Goal: Task Accomplishment & Management: Manage account settings

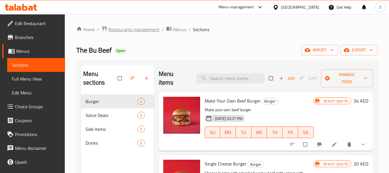
click at [135, 28] on span "Restaurants management" at bounding box center [133, 29] width 51 height 7
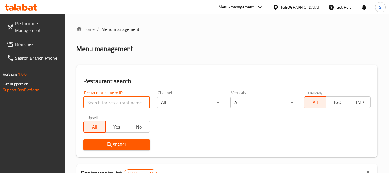
paste input "705531"
type input "705531"
click button "Search" at bounding box center [116, 144] width 67 height 11
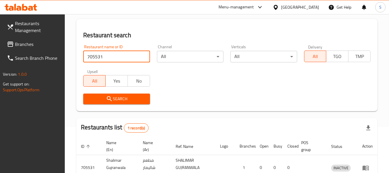
scroll to position [84, 0]
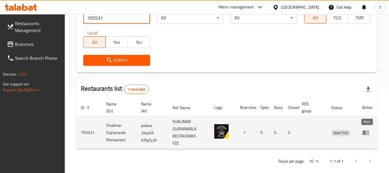
click at [366, 132] on icon "enhanced table" at bounding box center [366, 132] width 6 height 5
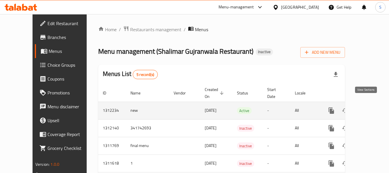
click at [370, 103] on link "enhanced table" at bounding box center [373, 110] width 14 height 14
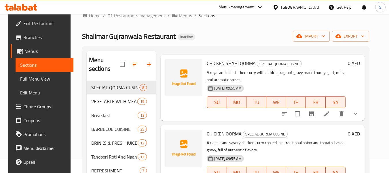
scroll to position [115, 0]
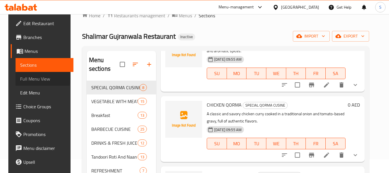
click at [20, 79] on span "Full Menu View" at bounding box center [44, 78] width 49 height 7
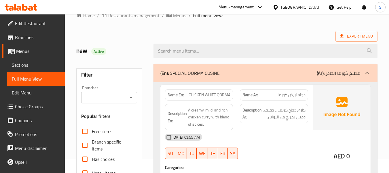
click at [150, 31] on div "Export Menu" at bounding box center [227, 36] width 302 height 11
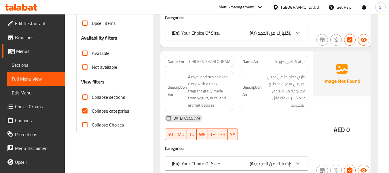
scroll to position [187, 0]
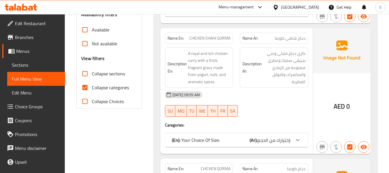
click at [114, 90] on span "Collapse categories" at bounding box center [110, 87] width 37 height 7
click at [92, 90] on input "Collapse categories" at bounding box center [85, 87] width 14 height 14
checkbox input "false"
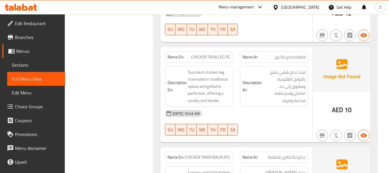
scroll to position [8075, 0]
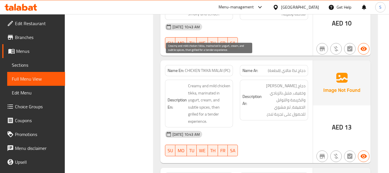
click at [202, 82] on span "Creamy and mild chicken tikka, marinated in yogurt, cream, and subtle spices, t…" at bounding box center [209, 103] width 43 height 42
click at [203, 95] on span "Creamy and mild chicken tikka, marinated in yogurt, cream, and subtle spices, t…" at bounding box center [209, 103] width 43 height 42
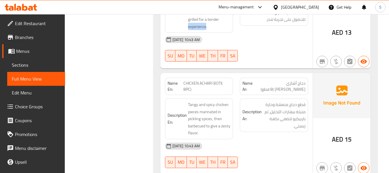
scroll to position [8191, 0]
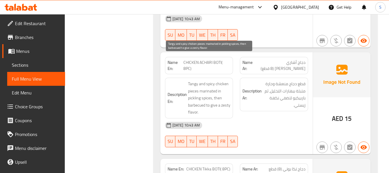
click at [198, 80] on span "Tangy and spicy chicken pieces marinated in pickling spices, then barbecued to …" at bounding box center [209, 97] width 43 height 35
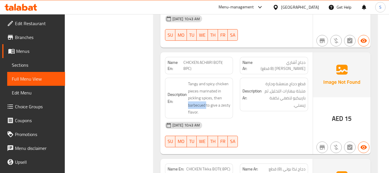
click at [209, 59] on span "CHICKEN ACHARI BOTI( 8PC)" at bounding box center [207, 65] width 47 height 12
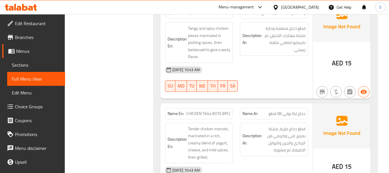
scroll to position [8248, 0]
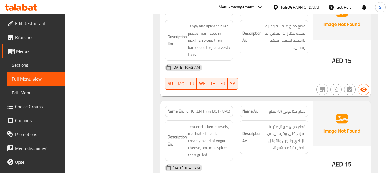
click at [213, 117] on div "Description En: Tender chicken morsels, marinated in a rich, creamy blend of yo…" at bounding box center [199, 141] width 75 height 48
click at [214, 108] on span "CHICKEN Tikka BOTI( 8PC)" at bounding box center [209, 111] width 44 height 6
copy span "CHICKEN Tikka BOTI( 8PC)"
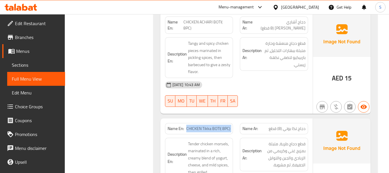
scroll to position [8191, 0]
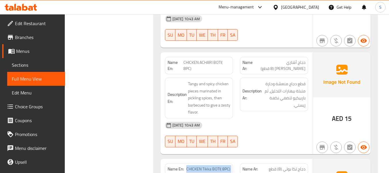
click at [206, 59] on span "CHICKEN ACHARI BOTI( 8PC)" at bounding box center [207, 65] width 47 height 12
copy span "CHICKEN ACHARI BOTI( 8PC)"
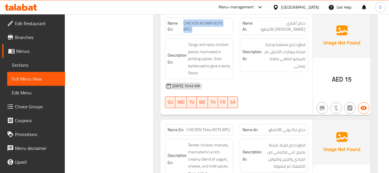
scroll to position [8248, 0]
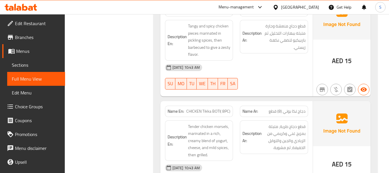
click at [218, 108] on span "CHICKEN Tikka BOTI( 8PC)" at bounding box center [209, 111] width 44 height 6
copy span "CHICKEN Tikka BOTI( 8PC)"
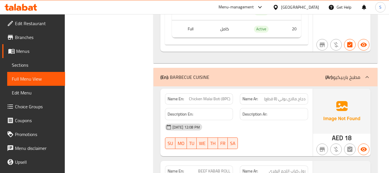
scroll to position [8348, 0]
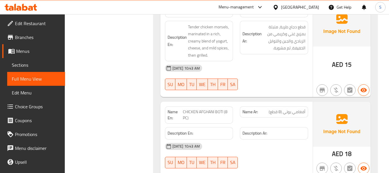
click at [207, 109] on span "CHICKEN AFGHANI BOTI (8 PC)" at bounding box center [207, 115] width 48 height 12
copy span "CHICKEN AFGHANI BOTI (8 PC)"
click at [206, 109] on span "CHICKEN AFGHANI BOTI (8 PC)" at bounding box center [207, 115] width 48 height 12
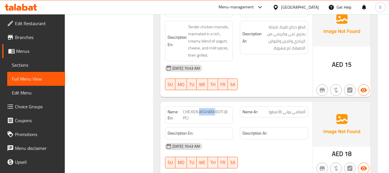
click at [206, 109] on span "CHICKEN AFGHANI BOTI (8 PC)" at bounding box center [207, 115] width 48 height 12
copy span "CHICKEN AFGHANI BOTI (8 PC)"
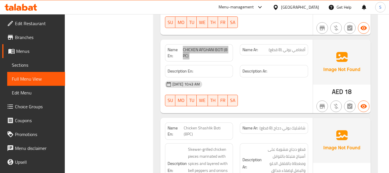
scroll to position [8434, 0]
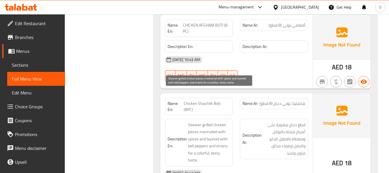
click at [204, 121] on span "Skewer-grilled chicken pieces marinated with spices and layered with bell peppe…" at bounding box center [209, 142] width 43 height 42
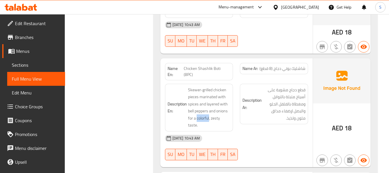
scroll to position [8549, 0]
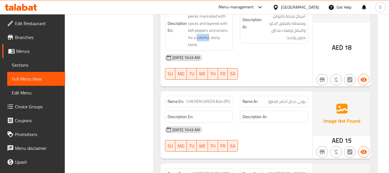
click at [217, 98] on span "CHICKEN GREEN Boti (PC)" at bounding box center [209, 101] width 44 height 6
copy span "CHICKEN GREEN Boti (PC)"
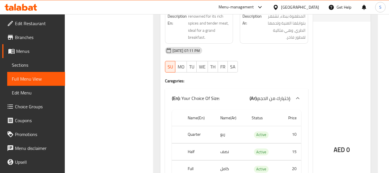
scroll to position [15143, 0]
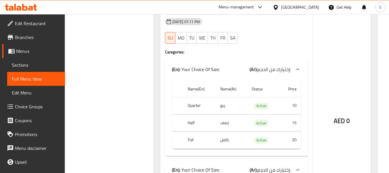
click at [192, 97] on th "Quarter" at bounding box center [199, 105] width 33 height 17
click at [193, 114] on th "Half" at bounding box center [199, 122] width 33 height 17
copy th "Half"
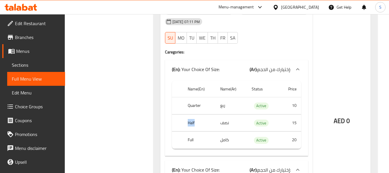
click at [193, 131] on th "Full" at bounding box center [199, 139] width 33 height 17
copy th "Full"
click at [223, 97] on td "ربع" at bounding box center [231, 105] width 31 height 17
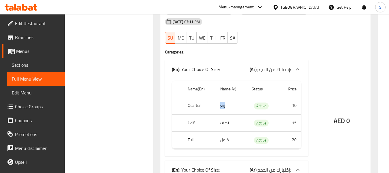
copy td "ربع"
click at [221, 114] on td "نصف" at bounding box center [231, 122] width 31 height 17
click at [222, 114] on td "نصف" at bounding box center [231, 122] width 31 height 17
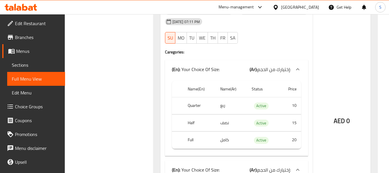
click at [225, 114] on td "نصف" at bounding box center [231, 122] width 31 height 17
copy td "نصف"
click at [221, 131] on td "كامل" at bounding box center [231, 139] width 31 height 17
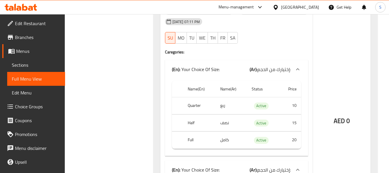
click at [224, 131] on td "كامل" at bounding box center [231, 139] width 31 height 17
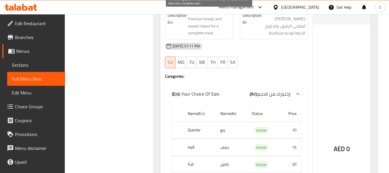
scroll to position [15434, 0]
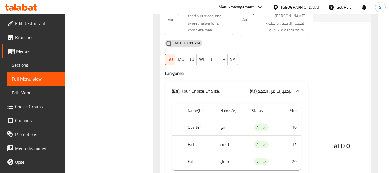
click at [194, 118] on th "Quarter" at bounding box center [199, 126] width 33 height 17
click at [193, 136] on th "Half" at bounding box center [199, 144] width 33 height 17
click at [193, 153] on th "Full" at bounding box center [199, 161] width 33 height 17
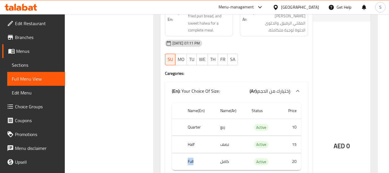
click at [193, 153] on th "Full" at bounding box center [199, 161] width 33 height 17
click at [225, 118] on td "ربع" at bounding box center [231, 126] width 31 height 17
click at [225, 136] on td "نصف" at bounding box center [231, 144] width 31 height 17
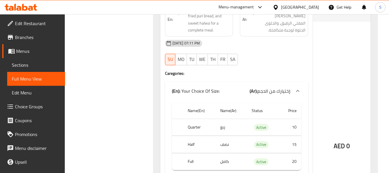
click at [225, 153] on td "كامل" at bounding box center [231, 161] width 31 height 17
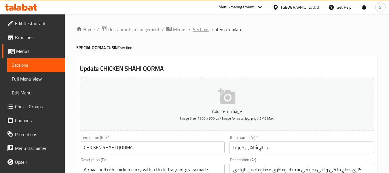
click at [203, 29] on span "Sections" at bounding box center [201, 29] width 16 height 7
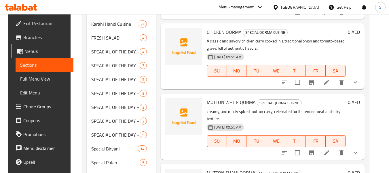
scroll to position [86, 0]
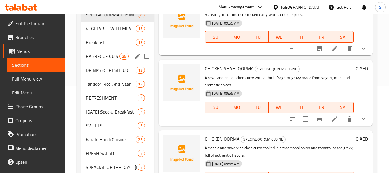
click at [118, 51] on div "BARBECUE CUISINE 25" at bounding box center [117, 56] width 73 height 14
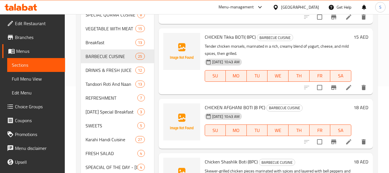
scroll to position [835, 0]
click at [230, 41] on span "CHICKEN Tikka BOTI( 8PC)" at bounding box center [230, 36] width 51 height 9
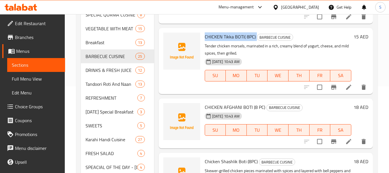
click at [230, 41] on span "CHICKEN Tikka BOTI( 8PC)" at bounding box center [230, 36] width 51 height 9
copy h6 "CHICKEN Tikka BOTI( 8PC)"
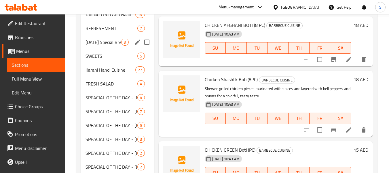
scroll to position [156, 0]
click at [99, 46] on div "Sunday Special Breakfast 3" at bounding box center [117, 42] width 73 height 14
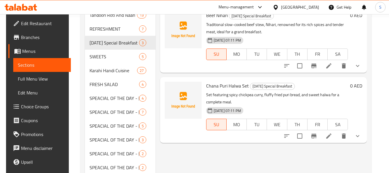
scroll to position [98, 0]
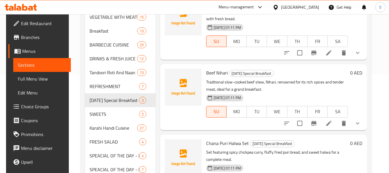
click at [218, 68] on span "Beef Nihari" at bounding box center [217, 72] width 22 height 9
copy h6 "Beef Nihari"
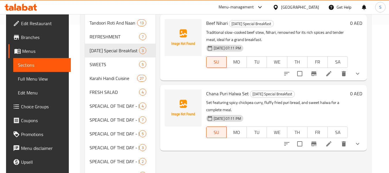
scroll to position [184, 0]
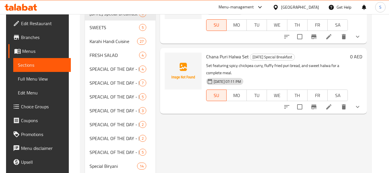
click at [223, 52] on span "Chana Puri Halwa Set" at bounding box center [227, 56] width 43 height 9
copy h6 "Chana Puri Halwa Set"
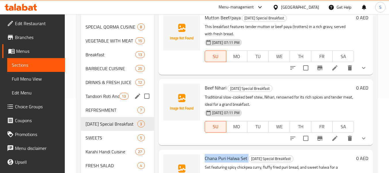
scroll to position [69, 0]
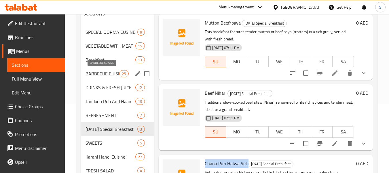
click at [112, 75] on span "BARBECUE CUISINE" at bounding box center [103, 73] width 34 height 7
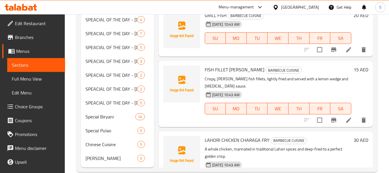
scroll to position [244, 0]
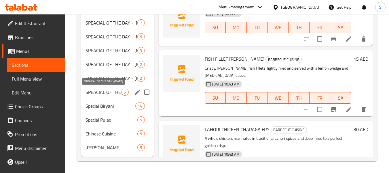
click at [110, 94] on span "SPEACIAL OF THE DAY - Friday" at bounding box center [104, 91] width 36 height 7
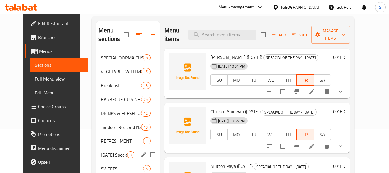
scroll to position [43, 0]
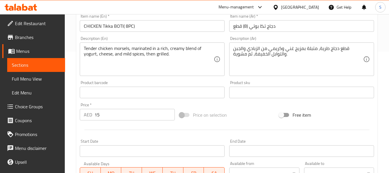
scroll to position [144, 0]
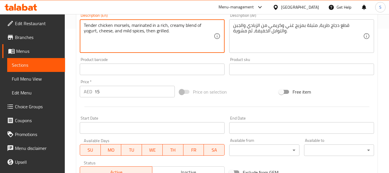
click at [146, 35] on textarea "Tender chicken morsels, marinated in a rich, creamy blend of yogurt, cheese, an…" at bounding box center [149, 35] width 130 height 27
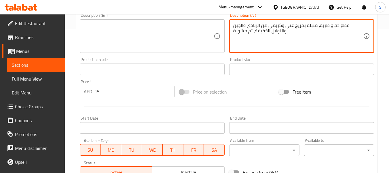
click at [255, 30] on textarea "قطع دجاج طرية، متبلة بمزيج غني وكريمي من الزبادي والجبن والتوابل الخفيفة، ثم مش…" at bounding box center [298, 35] width 130 height 27
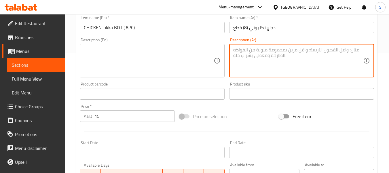
scroll to position [86, 0]
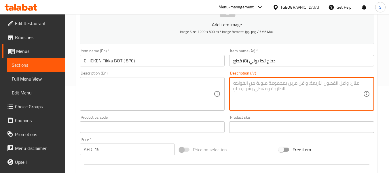
click at [273, 60] on input "دجاج تكا بوتي (8) قطع" at bounding box center [301, 61] width 145 height 12
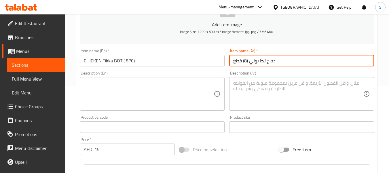
click at [284, 62] on input "دجاج تكا بوتي (8) قطع" at bounding box center [301, 61] width 145 height 12
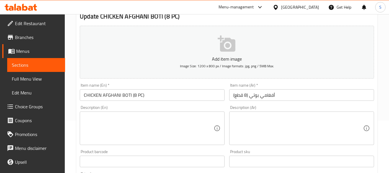
scroll to position [58, 0]
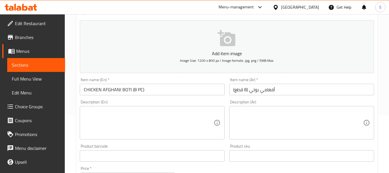
click at [230, 90] on input "أفغامي بوتي (8 قطع)" at bounding box center [301, 90] width 145 height 12
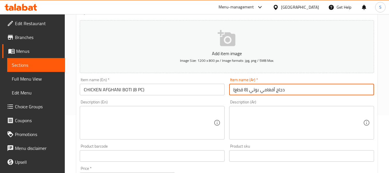
type input "دجاج أفغامي بوتي (8 قطع)"
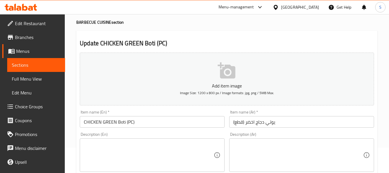
scroll to position [58, 0]
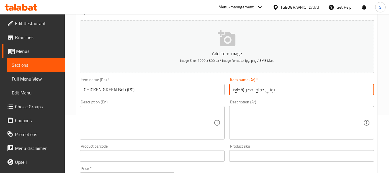
click at [275, 88] on input "يوتي دجاج اخضر (قطع)" at bounding box center [301, 90] width 145 height 12
click at [276, 88] on input "يوتي دجاج اخضر (قطع)" at bounding box center [301, 90] width 145 height 12
type input "بوتي دجاج اخضر (قطع)"
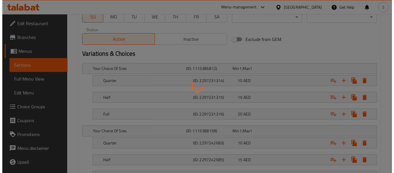
scroll to position [327, 0]
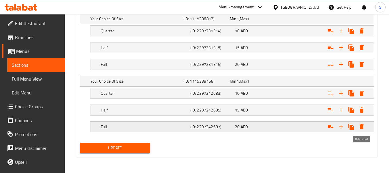
click at [363, 126] on icon "Expand" at bounding box center [362, 126] width 4 height 5
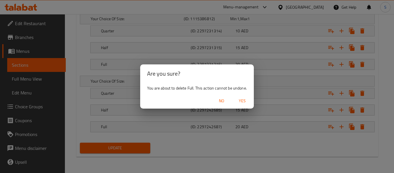
click at [242, 100] on span "Yes" at bounding box center [242, 100] width 14 height 7
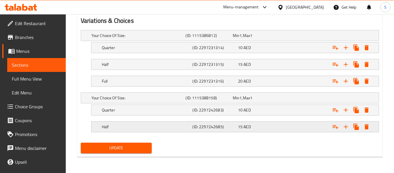
scroll to position [310, 0]
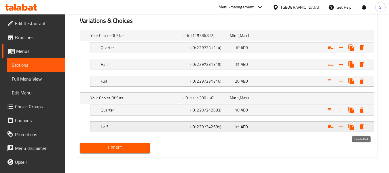
click at [363, 126] on icon "Expand" at bounding box center [362, 126] width 4 height 5
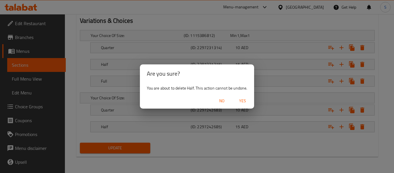
click at [238, 99] on span "Yes" at bounding box center [243, 100] width 14 height 7
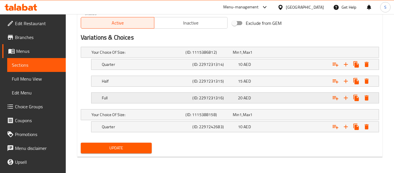
scroll to position [293, 0]
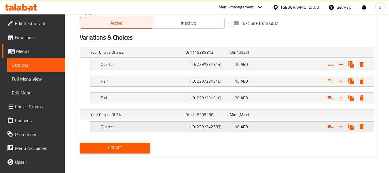
click at [362, 127] on icon "Expand" at bounding box center [362, 126] width 4 height 5
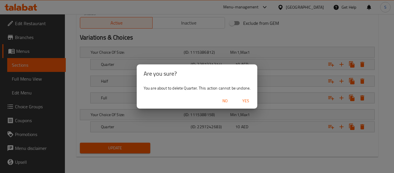
click at [251, 102] on span "Yes" at bounding box center [246, 100] width 14 height 7
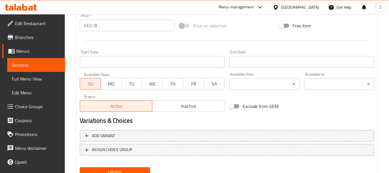
scroll to position [235, 0]
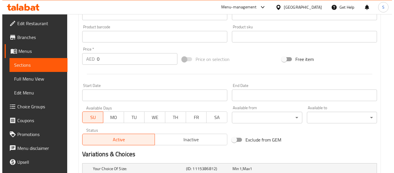
scroll to position [323, 0]
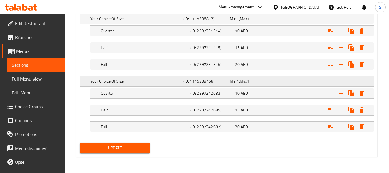
click at [187, 78] on h5 "(ID: 1115388158)" at bounding box center [206, 81] width 44 height 6
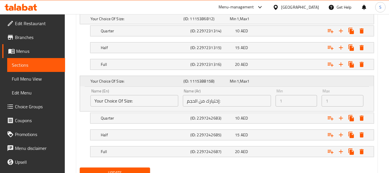
click at [187, 78] on h5 "(ID: 1115388158)" at bounding box center [206, 81] width 44 height 6
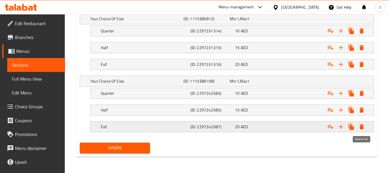
click at [360, 127] on icon "Expand" at bounding box center [362, 126] width 7 height 7
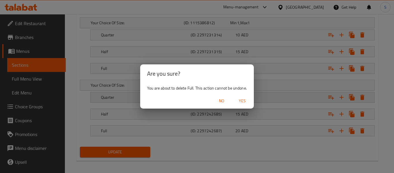
drag, startPoint x: 243, startPoint y: 100, endPoint x: 293, endPoint y: 116, distance: 52.2
click at [243, 100] on span "Yes" at bounding box center [242, 100] width 14 height 7
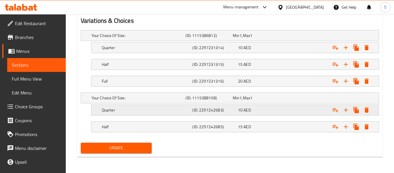
scroll to position [310, 0]
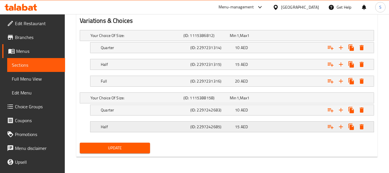
click at [364, 127] on icon "Expand" at bounding box center [362, 126] width 7 height 7
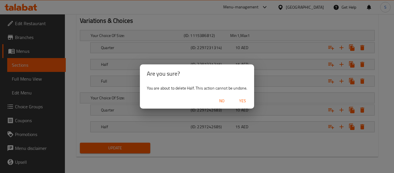
drag, startPoint x: 244, startPoint y: 101, endPoint x: 316, endPoint y: 117, distance: 73.9
click at [244, 101] on span "Yes" at bounding box center [243, 100] width 14 height 7
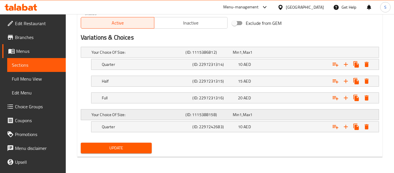
scroll to position [293, 0]
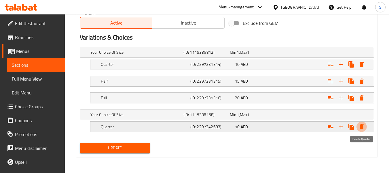
click at [361, 126] on icon "Expand" at bounding box center [362, 126] width 4 height 5
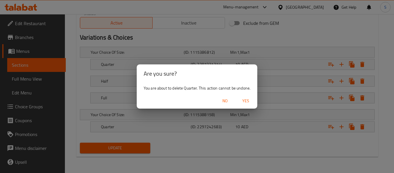
click at [244, 99] on span "Yes" at bounding box center [246, 100] width 14 height 7
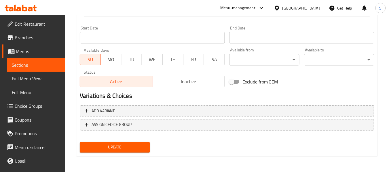
scroll to position [229, 0]
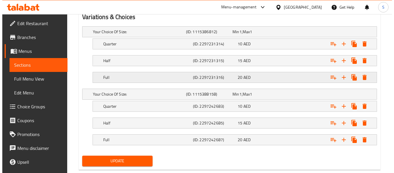
scroll to position [317, 0]
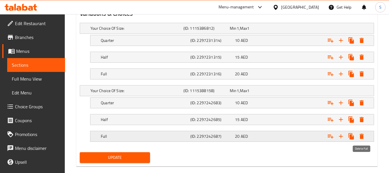
click at [361, 135] on icon "Expand" at bounding box center [362, 135] width 4 height 5
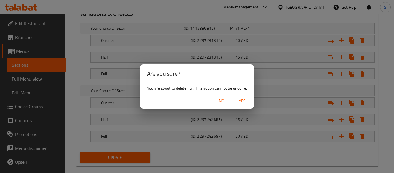
click at [246, 97] on span "Yes" at bounding box center [242, 100] width 14 height 7
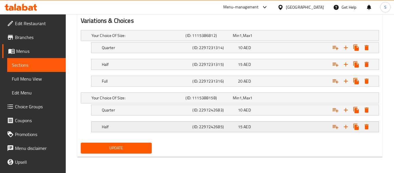
scroll to position [310, 0]
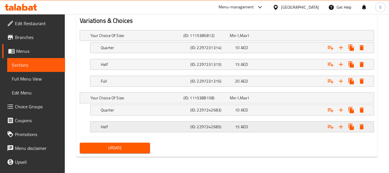
click at [359, 129] on icon "Expand" at bounding box center [362, 126] width 7 height 7
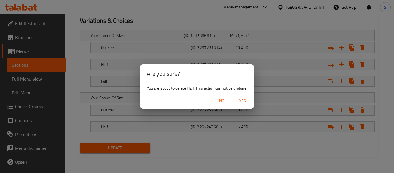
click at [244, 101] on span "Yes" at bounding box center [243, 100] width 14 height 7
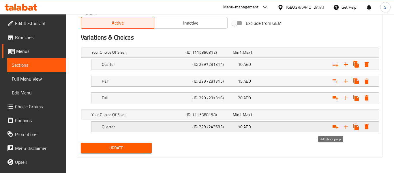
scroll to position [293, 0]
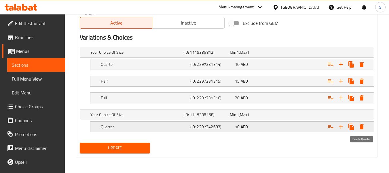
click at [366, 125] on button "Expand" at bounding box center [362, 126] width 10 height 10
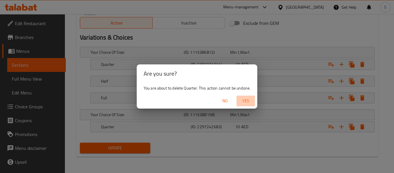
click at [253, 100] on span "Yes" at bounding box center [246, 100] width 14 height 7
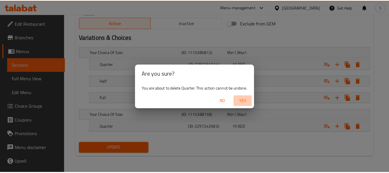
scroll to position [229, 0]
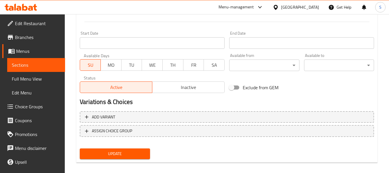
click at [117, 148] on button "Update" at bounding box center [115, 153] width 70 height 11
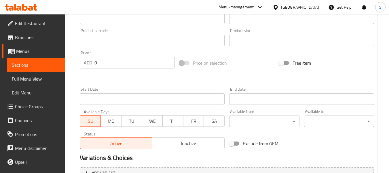
scroll to position [235, 0]
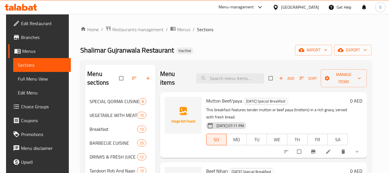
click at [46, 107] on span "Choice Groups" at bounding box center [44, 106] width 46 height 7
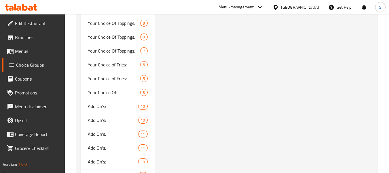
scroll to position [1018, 0]
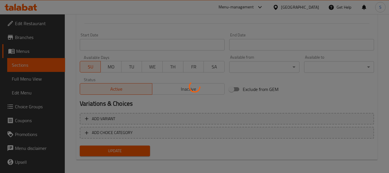
scroll to position [230, 0]
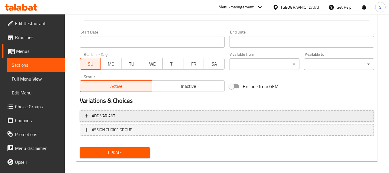
click at [149, 118] on span "Add variant" at bounding box center [227, 115] width 284 height 7
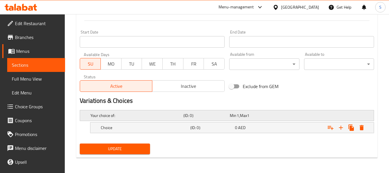
scroll to position [231, 0]
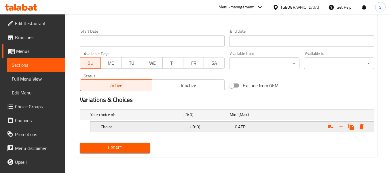
click at [230, 127] on h5 "(ID: 0)" at bounding box center [212, 127] width 42 height 6
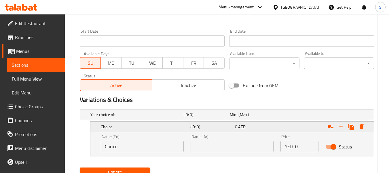
scroll to position [256, 0]
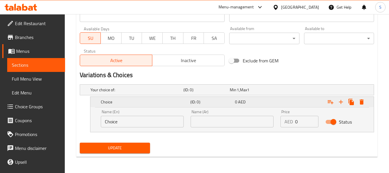
click at [276, 101] on div "0 AED" at bounding box center [256, 102] width 42 height 6
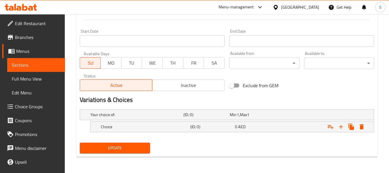
scroll to position [231, 0]
click at [260, 125] on div "0 AED" at bounding box center [256, 127] width 42 height 6
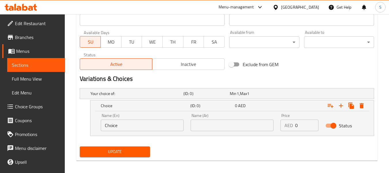
scroll to position [256, 0]
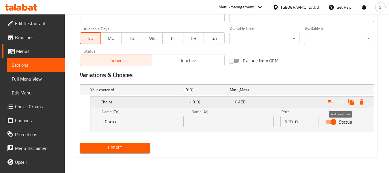
click at [339, 101] on icon "Expand" at bounding box center [341, 101] width 7 height 7
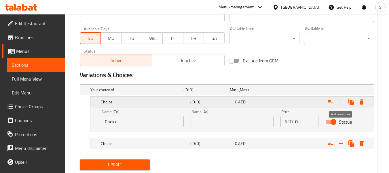
click at [339, 101] on icon "Expand" at bounding box center [341, 101] width 7 height 7
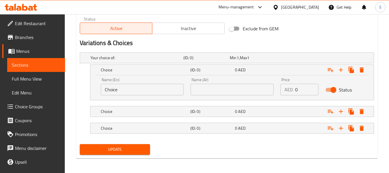
scroll to position [289, 0]
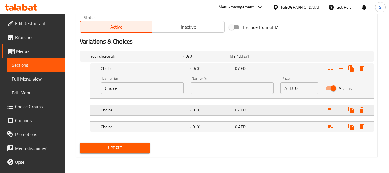
click at [201, 109] on h5 "(ID: 0)" at bounding box center [212, 110] width 42 height 6
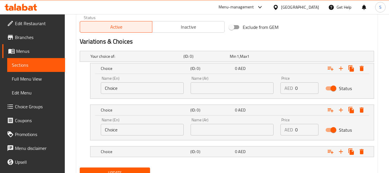
drag, startPoint x: 184, startPoint y: 150, endPoint x: 150, endPoint y: 92, distance: 68.4
click at [184, 150] on h5 "Choice" at bounding box center [144, 151] width 87 height 6
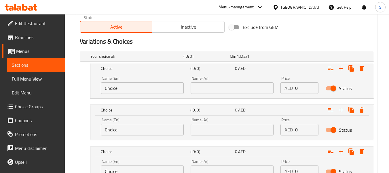
click at [147, 86] on input "Choice" at bounding box center [142, 88] width 83 height 12
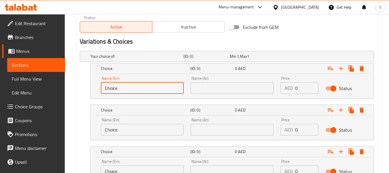
click at [147, 86] on input "Choice" at bounding box center [142, 88] width 83 height 12
paste input "Quarter"
type input "Quarter"
click at [158, 129] on input "Choice" at bounding box center [142, 130] width 83 height 12
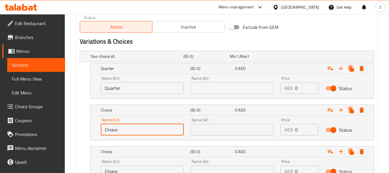
paste input "Half"
type input "Half"
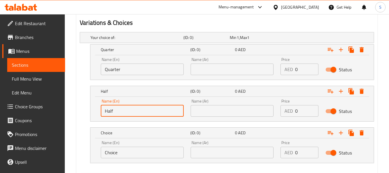
scroll to position [318, 0]
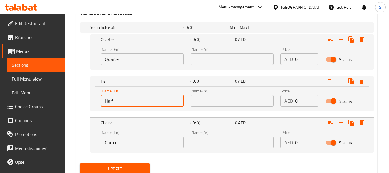
click at [150, 143] on input "Choice" at bounding box center [142, 142] width 83 height 12
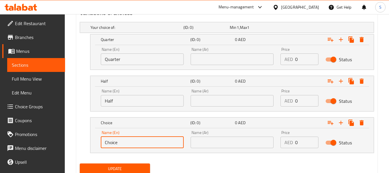
paste input "Full"
type input "Full"
click at [216, 62] on input "text" at bounding box center [232, 59] width 83 height 12
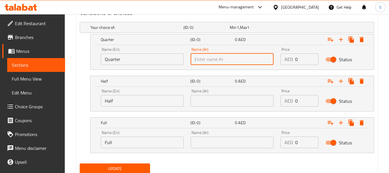
paste input "ربع"
type input "ربع"
click at [208, 101] on input "text" at bounding box center [232, 101] width 83 height 12
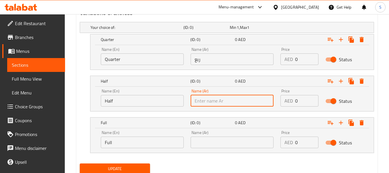
paste input "نصف"
type input "نصف"
click at [214, 137] on input "text" at bounding box center [232, 142] width 83 height 12
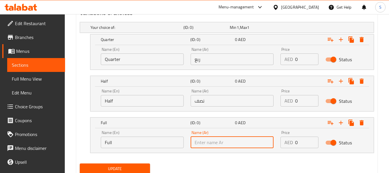
paste input "كامل"
type input "كامل"
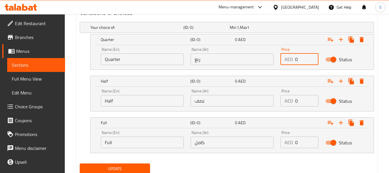
click at [309, 62] on input "0" at bounding box center [306, 59] width 23 height 12
type input "10"
click at [302, 103] on input "0" at bounding box center [306, 101] width 23 height 12
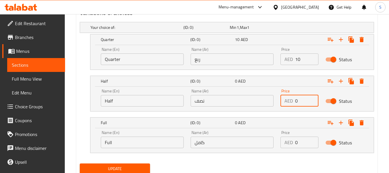
click at [302, 103] on input "0" at bounding box center [306, 101] width 23 height 12
type input "15"
click at [302, 142] on input "0" at bounding box center [306, 142] width 23 height 12
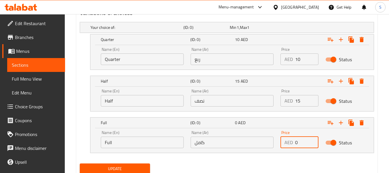
click at [302, 142] on input "0" at bounding box center [306, 142] width 23 height 12
type input "20"
drag, startPoint x: 300, startPoint y: 143, endPoint x: 278, endPoint y: 157, distance: 26.6
click at [278, 157] on nav at bounding box center [227, 156] width 295 height 5
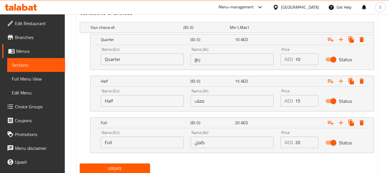
click at [136, 162] on div "Update" at bounding box center [115, 168] width 75 height 15
click at [130, 166] on span "Update" at bounding box center [114, 168] width 61 height 7
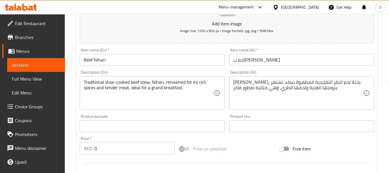
scroll to position [63, 0]
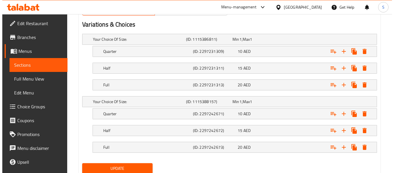
scroll to position [327, 0]
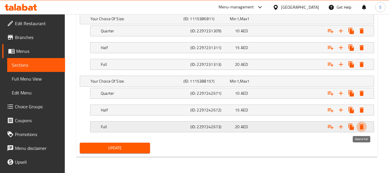
click at [361, 128] on icon "Expand" at bounding box center [362, 126] width 4 height 5
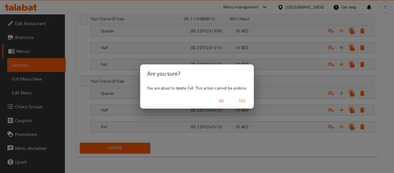
click at [246, 99] on span "Yes" at bounding box center [242, 100] width 14 height 7
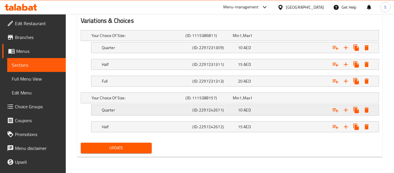
scroll to position [310, 0]
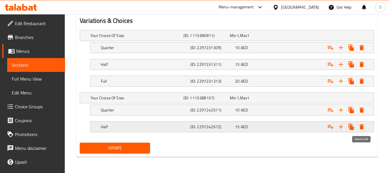
click at [365, 125] on icon "Expand" at bounding box center [362, 126] width 7 height 7
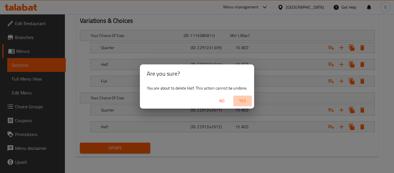
click at [245, 99] on span "Yes" at bounding box center [243, 100] width 14 height 7
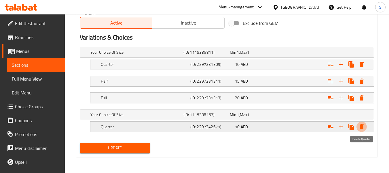
click at [361, 125] on icon "Expand" at bounding box center [362, 126] width 4 height 5
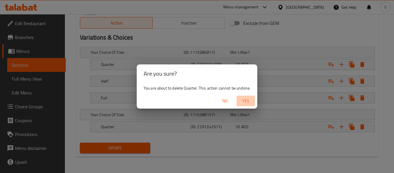
click at [246, 97] on span "Yes" at bounding box center [246, 100] width 14 height 7
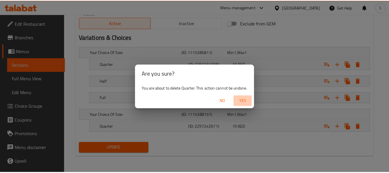
scroll to position [229, 0]
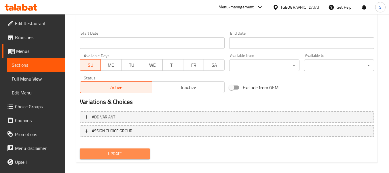
click at [126, 150] on span "Update" at bounding box center [114, 153] width 61 height 7
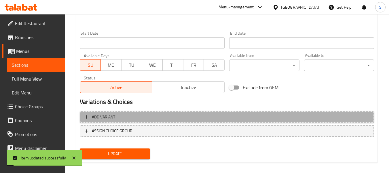
click at [198, 118] on span "Add variant" at bounding box center [227, 116] width 284 height 7
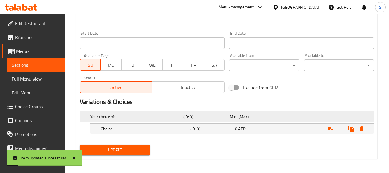
scroll to position [231, 0]
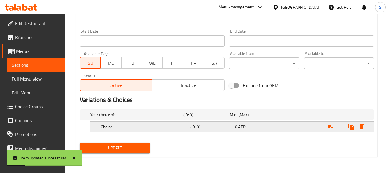
click at [341, 128] on icon "Expand" at bounding box center [341, 126] width 7 height 7
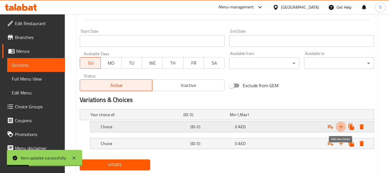
click at [341, 128] on icon "Expand" at bounding box center [341, 126] width 7 height 7
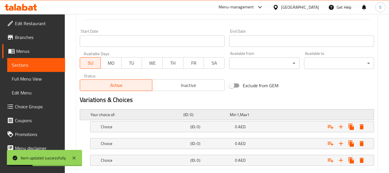
scroll to position [264, 0]
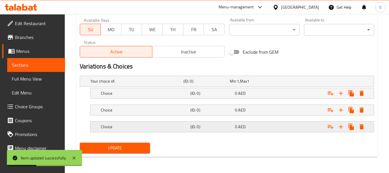
click at [179, 127] on h5 "Choice" at bounding box center [144, 127] width 87 height 6
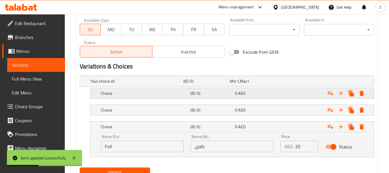
drag, startPoint x: 171, startPoint y: 114, endPoint x: 170, endPoint y: 98, distance: 16.2
click at [171, 114] on div "Choice (ID: 0) 0 AED" at bounding box center [234, 109] width 269 height 13
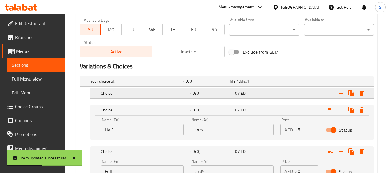
click at [170, 97] on div "Choice (ID: 0) 0 AED" at bounding box center [234, 93] width 269 height 13
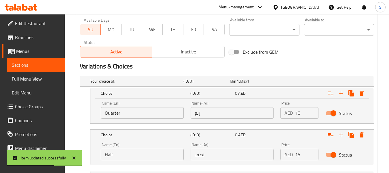
click at [155, 114] on input "Quarter" at bounding box center [142, 113] width 83 height 12
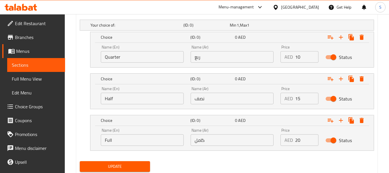
scroll to position [339, 0]
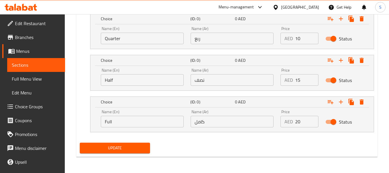
click at [120, 148] on span "Update" at bounding box center [114, 147] width 61 height 7
click at [113, 147] on span "Update" at bounding box center [114, 147] width 61 height 7
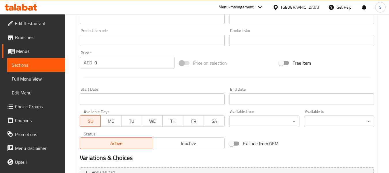
scroll to position [235, 0]
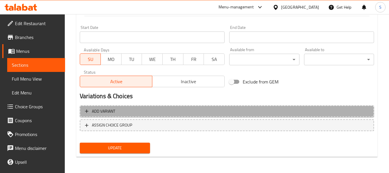
click at [160, 109] on span "Add variant" at bounding box center [227, 111] width 284 height 7
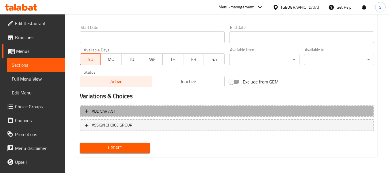
scroll to position [231, 0]
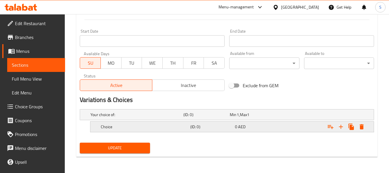
click at [254, 128] on div "0 AED" at bounding box center [256, 127] width 42 height 6
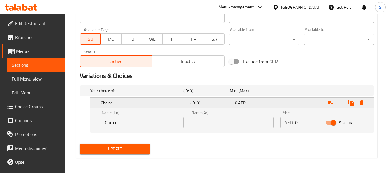
scroll to position [256, 0]
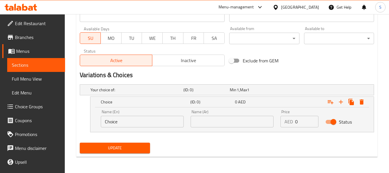
click at [141, 118] on input "Choice" at bounding box center [142, 122] width 83 height 12
paste input "Quarter"
type input "Quarter"
click at [342, 103] on icon "Expand" at bounding box center [341, 101] width 7 height 7
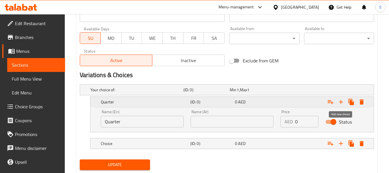
click at [342, 103] on icon "Expand" at bounding box center [341, 101] width 7 height 7
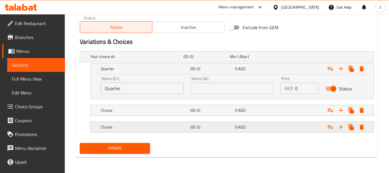
scroll to position [289, 0]
click at [176, 126] on h5 "Choice" at bounding box center [144, 127] width 87 height 6
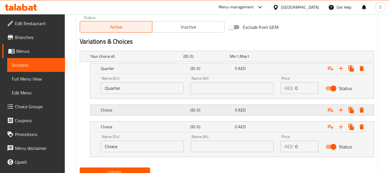
click at [172, 112] on h5 "Choice" at bounding box center [144, 110] width 87 height 6
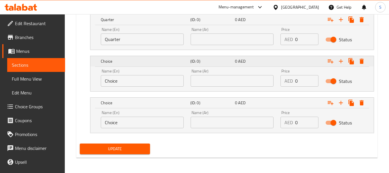
scroll to position [339, 0]
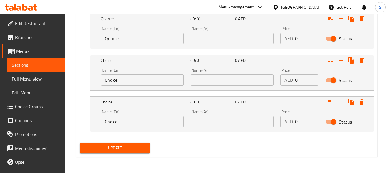
click at [148, 80] on input "Choice" at bounding box center [142, 80] width 83 height 12
paste input "Half"
type input "Half"
click at [153, 122] on input "Choice" at bounding box center [142, 122] width 83 height 12
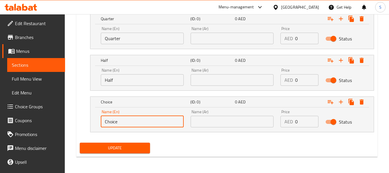
click at [153, 122] on input "Choice" at bounding box center [142, 122] width 83 height 12
paste input "Full"
type input "Full"
click at [223, 41] on input "text" at bounding box center [232, 39] width 83 height 12
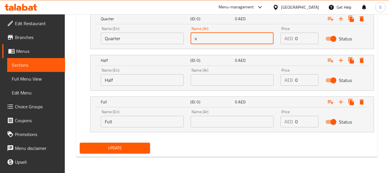
click at [225, 33] on input "v" at bounding box center [232, 39] width 83 height 12
paste input "ربع"
type input "ربع"
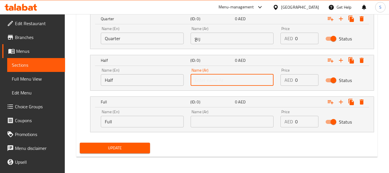
click at [225, 83] on input "text" at bounding box center [232, 80] width 83 height 12
paste input "نصف"
type input "نصف"
click at [201, 125] on input "text" at bounding box center [232, 122] width 83 height 12
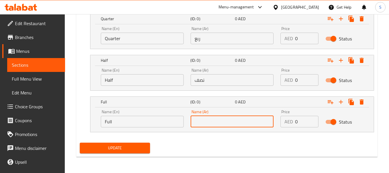
paste input "كامل"
type input "كامل"
click at [301, 41] on input "0" at bounding box center [306, 39] width 23 height 12
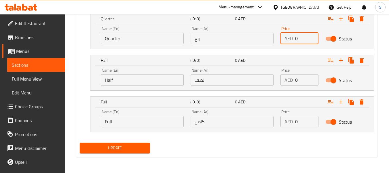
click at [301, 41] on input "0" at bounding box center [306, 39] width 23 height 12
type input "10"
click at [301, 76] on input "0" at bounding box center [306, 80] width 23 height 12
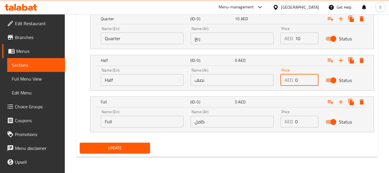
click at [301, 76] on input "0" at bounding box center [306, 80] width 23 height 12
type input "15"
click at [302, 119] on input "0" at bounding box center [306, 122] width 23 height 12
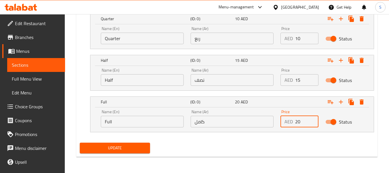
type input "20"
click at [126, 147] on span "Update" at bounding box center [114, 147] width 61 height 7
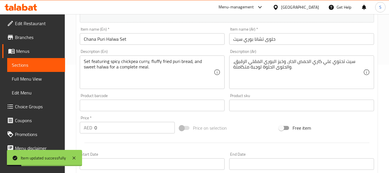
scroll to position [50, 0]
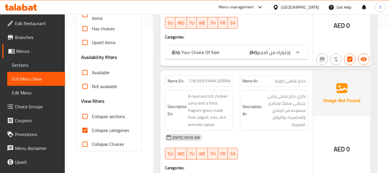
scroll to position [231, 0]
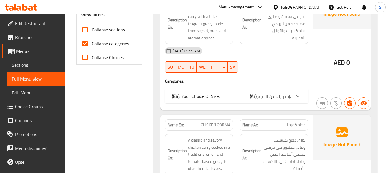
click at [111, 46] on span "Collapse categories" at bounding box center [110, 43] width 37 height 7
click at [92, 46] on input "Collapse categories" at bounding box center [85, 44] width 14 height 14
checkbox input "false"
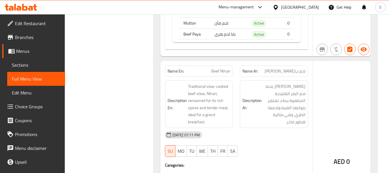
scroll to position [14987, 0]
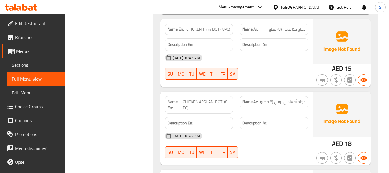
scroll to position [8334, 0]
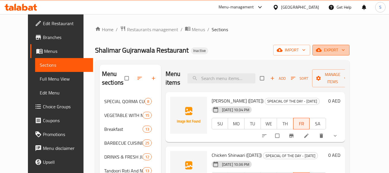
click at [345, 51] on span "export" at bounding box center [331, 49] width 28 height 7
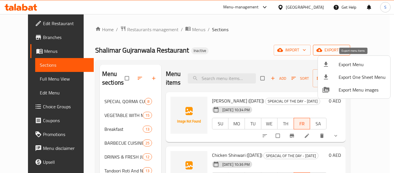
click at [355, 61] on span "Export Menu" at bounding box center [361, 64] width 47 height 7
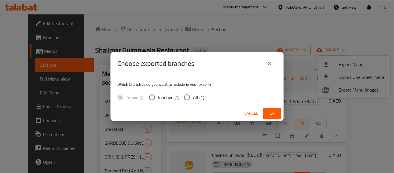
click at [196, 97] on span "All (1)" at bounding box center [198, 97] width 11 height 7
click at [193, 97] on input "All (1)" at bounding box center [187, 97] width 12 height 12
radio input "true"
click at [265, 112] on button "Ok" at bounding box center [272, 113] width 18 height 11
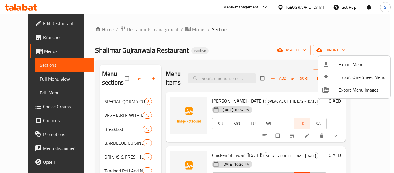
click at [265, 43] on div at bounding box center [197, 86] width 394 height 173
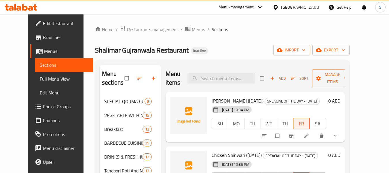
click at [43, 35] on span "Branches" at bounding box center [66, 37] width 46 height 7
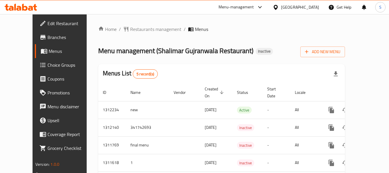
scroll to position [26, 0]
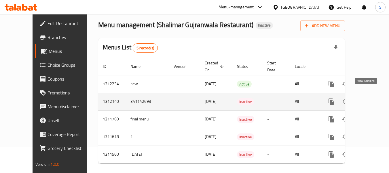
click at [370, 98] on icon "enhanced table" at bounding box center [373, 101] width 7 height 7
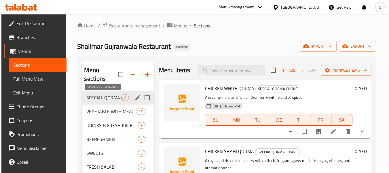
scroll to position [58, 0]
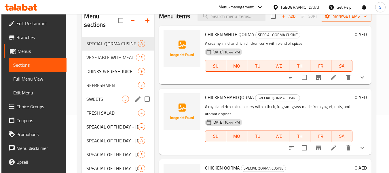
click at [112, 92] on div "SWEETS 5" at bounding box center [118, 99] width 72 height 14
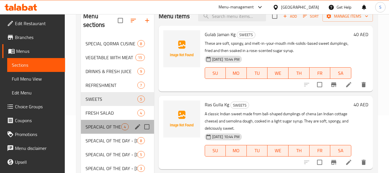
click at [107, 120] on div "SPEACIAL OF THE DAY - [DATE] 4" at bounding box center [117, 127] width 73 height 14
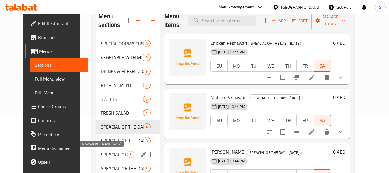
click at [101, 152] on span "SPEACIAL OF THE DAY - [DATE]" at bounding box center [114, 154] width 26 height 7
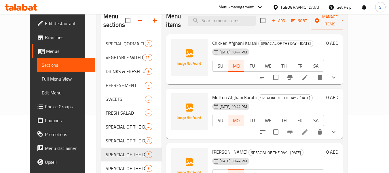
click at [46, 49] on span "Menus" at bounding box center [68, 51] width 44 height 7
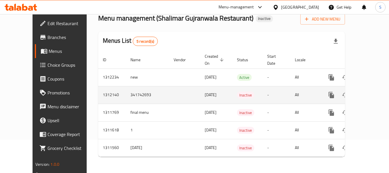
scroll to position [27, 0]
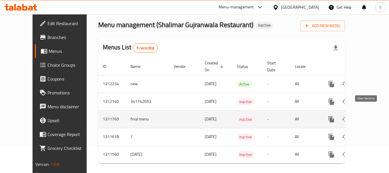
click at [372, 112] on link "enhanced table" at bounding box center [373, 119] width 14 height 14
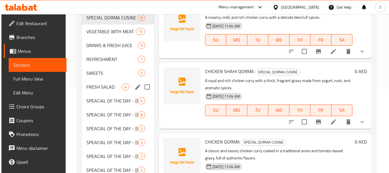
scroll to position [86, 0]
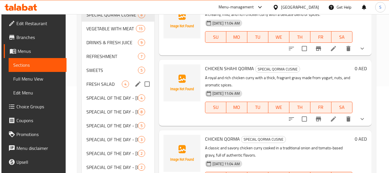
click at [119, 99] on span "SPEACIAL OF THE DAY - [DATE]" at bounding box center [111, 97] width 51 height 7
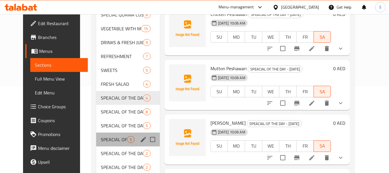
click at [112, 132] on div "SPEACIAL OF THE DAY - [DATE] 3" at bounding box center [127, 139] width 63 height 14
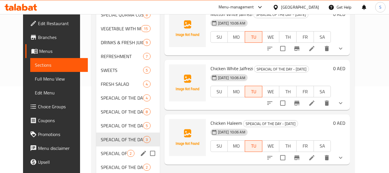
click at [101, 159] on div "SPEACIAL OF THE DAY - [DATE] 2" at bounding box center [127, 153] width 63 height 14
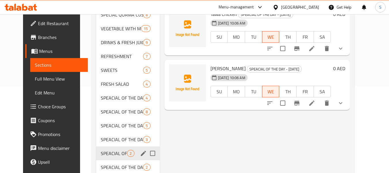
scroll to position [144, 0]
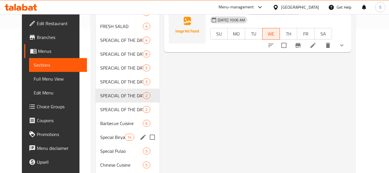
click at [100, 129] on div "Barbecue Cuisine 6" at bounding box center [128, 123] width 64 height 14
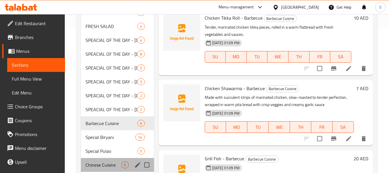
click at [105, 159] on div "Chinese Cuisine 5" at bounding box center [117, 165] width 73 height 14
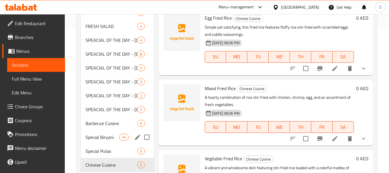
scroll to position [175, 0]
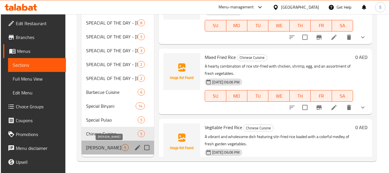
click at [103, 149] on span "[PERSON_NAME]" at bounding box center [103, 147] width 35 height 7
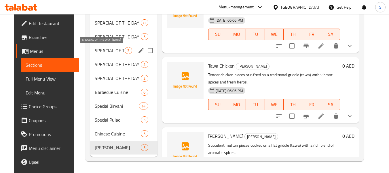
click at [115, 48] on span "SPEACIAL OF THE DAY - [DATE]" at bounding box center [110, 50] width 30 height 7
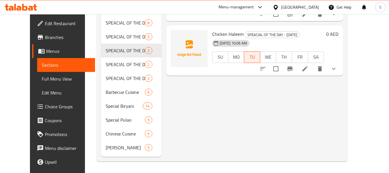
click at [48, 52] on span "Menus" at bounding box center [68, 51] width 44 height 7
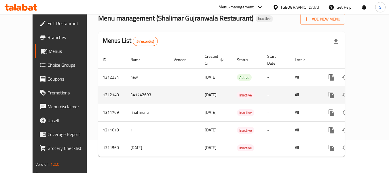
scroll to position [27, 0]
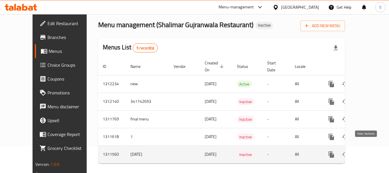
click at [370, 151] on icon "enhanced table" at bounding box center [373, 154] width 7 height 7
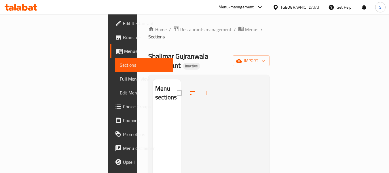
click at [124, 51] on span "Menus" at bounding box center [146, 51] width 44 height 7
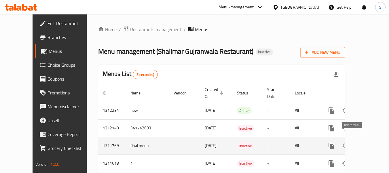
scroll to position [27, 0]
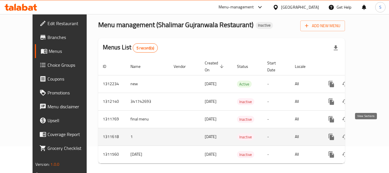
click at [370, 133] on icon "enhanced table" at bounding box center [373, 136] width 7 height 7
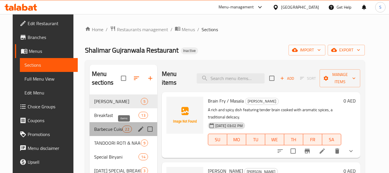
click at [123, 128] on span "22" at bounding box center [127, 128] width 9 height 5
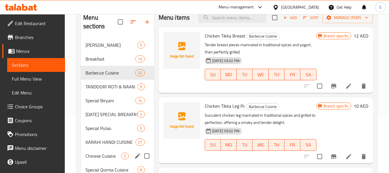
scroll to position [58, 0]
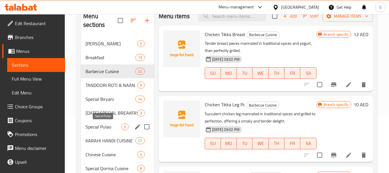
click at [101, 128] on span "Special Pulao" at bounding box center [104, 126] width 36 height 7
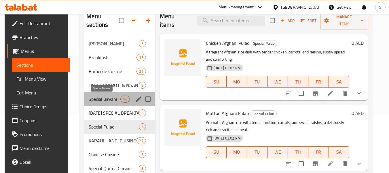
click at [108, 98] on span "Special Biryani" at bounding box center [105, 98] width 32 height 7
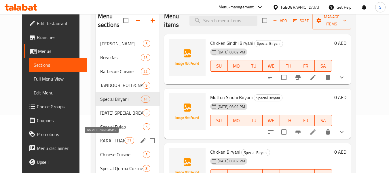
click at [109, 144] on div "KARAHI HANDI CUISINE 27" at bounding box center [128, 140] width 64 height 14
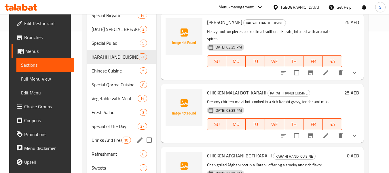
scroll to position [144, 0]
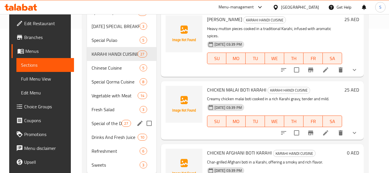
click at [106, 118] on div "Special of the Day 27" at bounding box center [121, 123] width 69 height 14
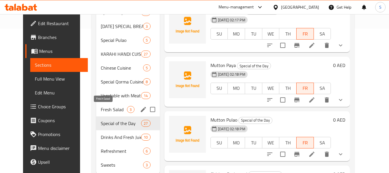
click at [109, 107] on span "Fresh Salad" at bounding box center [114, 109] width 26 height 7
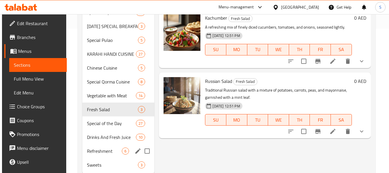
scroll to position [161, 0]
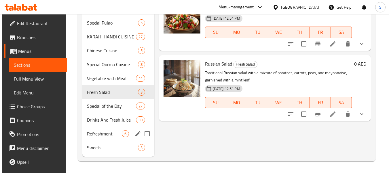
click at [99, 127] on div "Refreshment 6" at bounding box center [118, 134] width 72 height 14
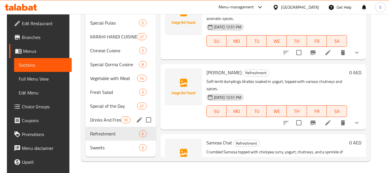
click at [102, 115] on div "Drinks And Fresh Juice 10" at bounding box center [121, 120] width 70 height 14
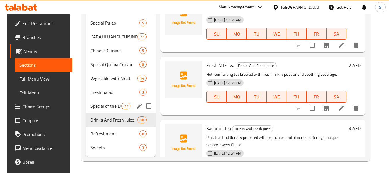
click at [107, 108] on span "Special of the Day" at bounding box center [106, 105] width 31 height 7
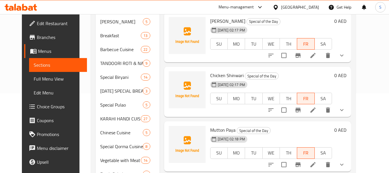
scroll to position [75, 0]
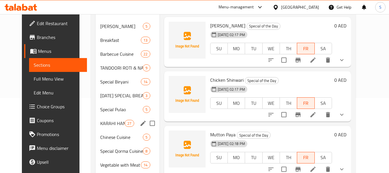
click at [105, 123] on span "KARAHI HANDI CUISINE" at bounding box center [112, 123] width 25 height 7
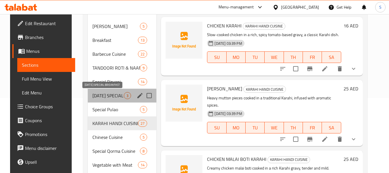
click at [107, 94] on span "[DATE] SPECIAL BREAKFAST" at bounding box center [109, 95] width 32 height 7
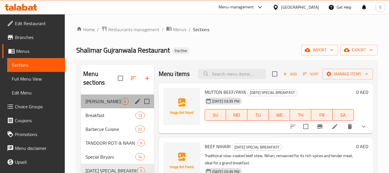
click at [109, 95] on div "Taka Tak 5" at bounding box center [117, 101] width 73 height 14
